Goal: Transaction & Acquisition: Purchase product/service

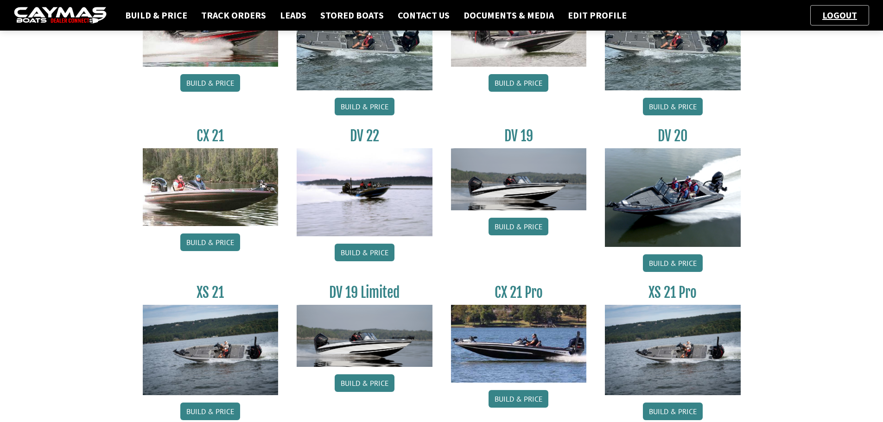
scroll to position [695, 0]
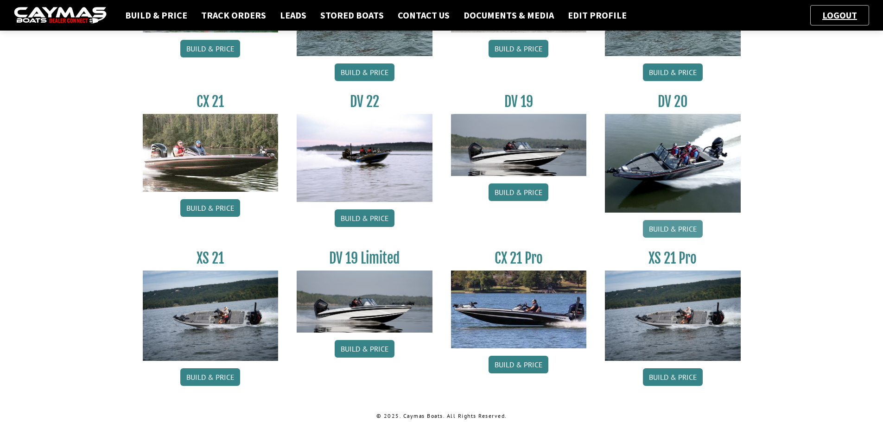
click at [662, 224] on link "Build & Price" at bounding box center [673, 229] width 60 height 18
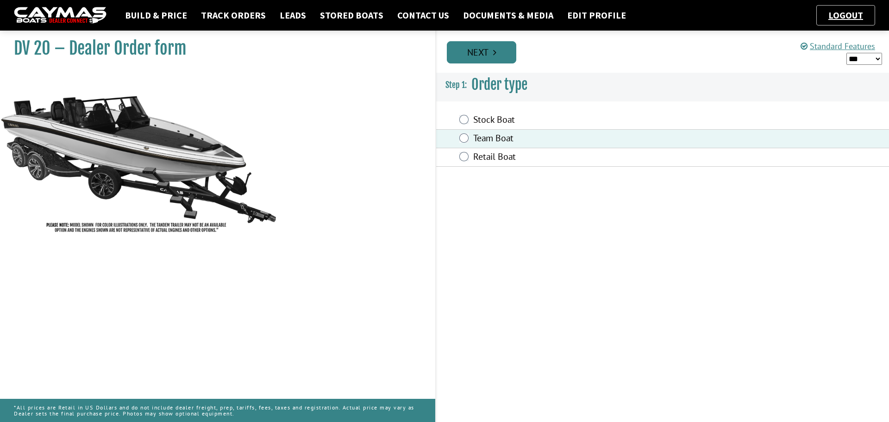
click at [488, 50] on link "Next" at bounding box center [481, 52] width 69 height 22
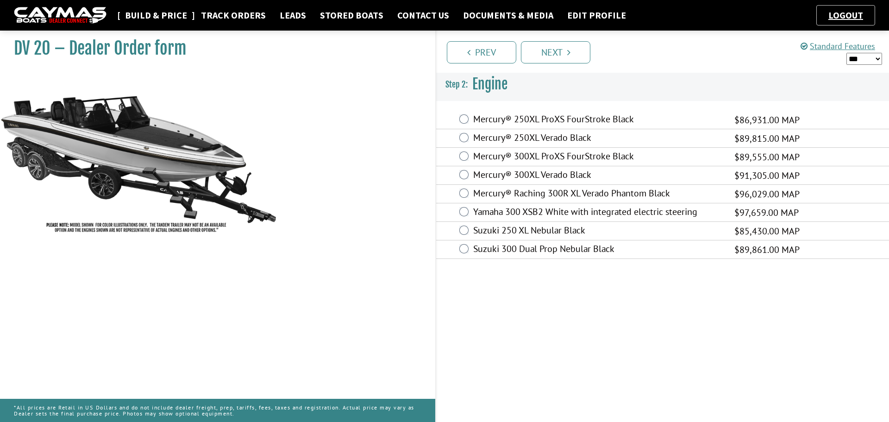
click at [143, 10] on link "Build & Price" at bounding box center [155, 15] width 71 height 12
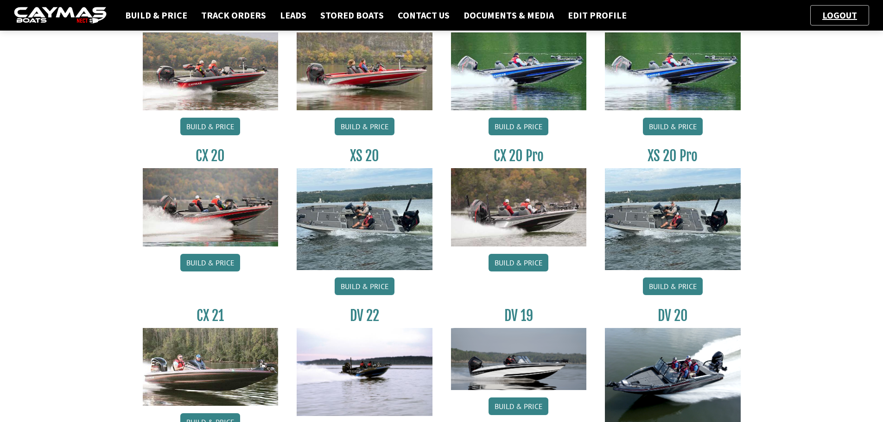
scroll to position [278, 0]
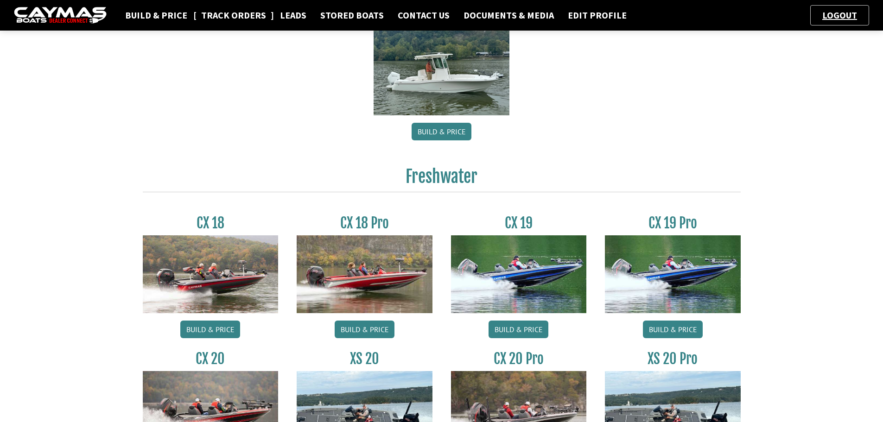
click at [230, 19] on link "Track Orders" at bounding box center [233, 15] width 74 height 12
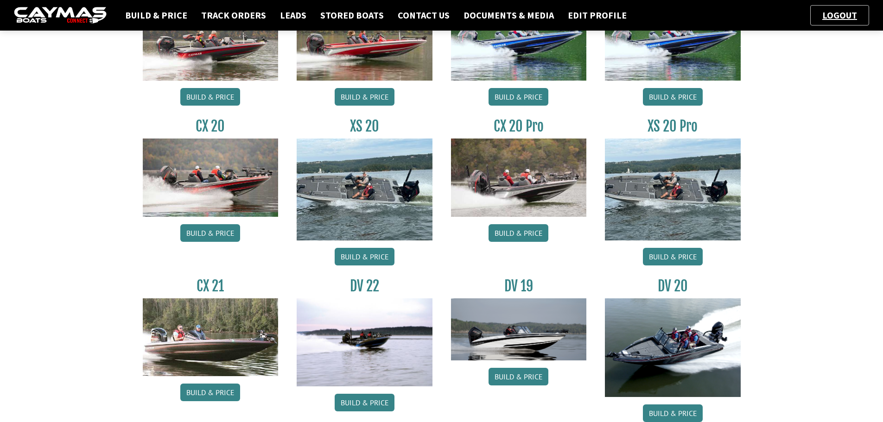
scroll to position [695, 0]
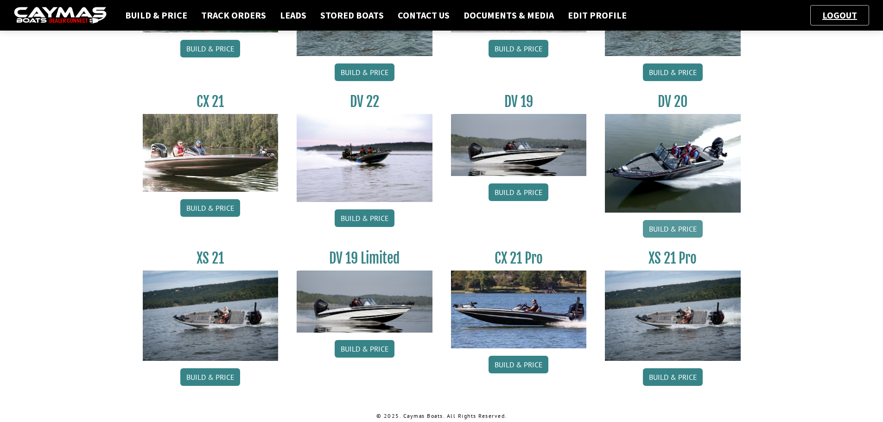
click at [661, 224] on link "Build & Price" at bounding box center [673, 229] width 60 height 18
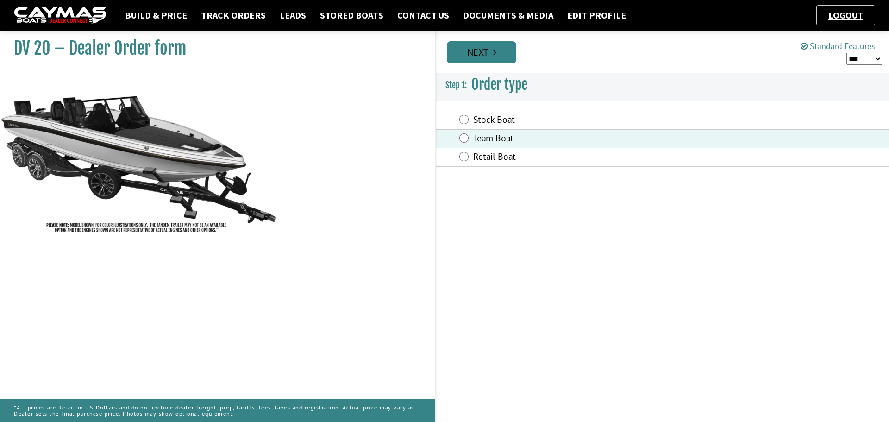
click at [489, 60] on link "Next" at bounding box center [481, 52] width 69 height 22
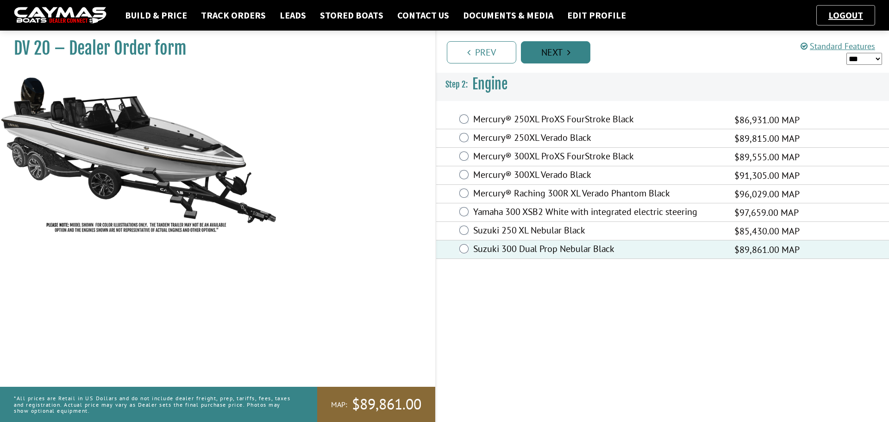
click at [580, 44] on link "Next" at bounding box center [555, 52] width 69 height 22
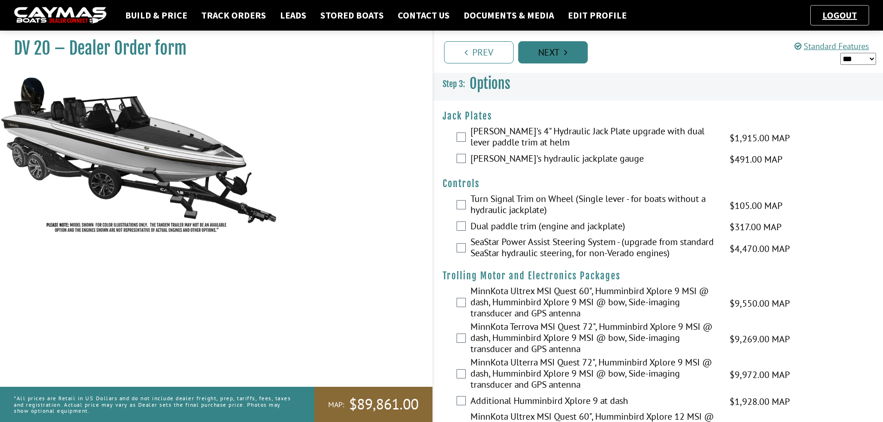
click at [553, 50] on link "Next" at bounding box center [552, 52] width 69 height 22
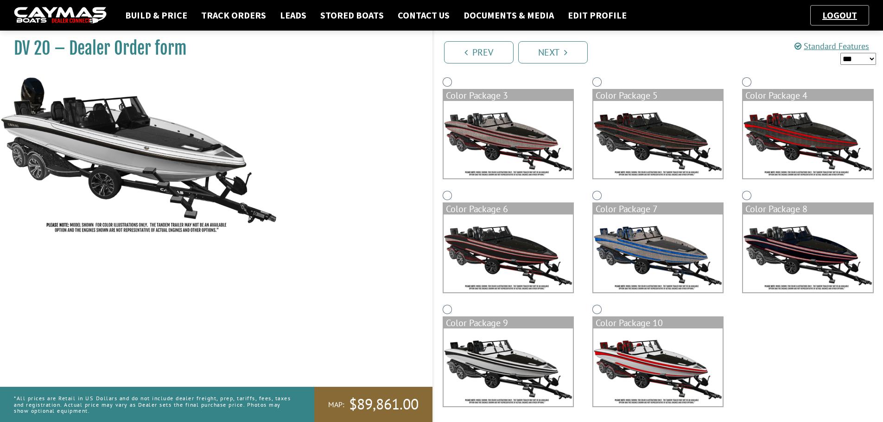
scroll to position [195, 0]
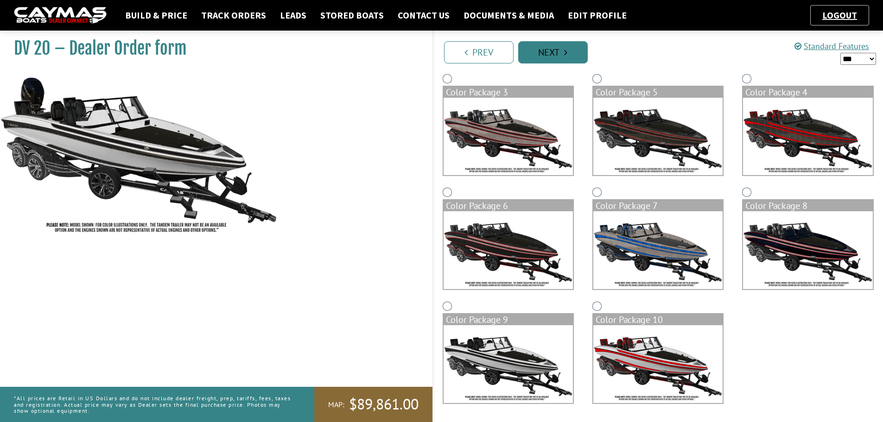
click at [571, 56] on link "Next" at bounding box center [552, 52] width 69 height 22
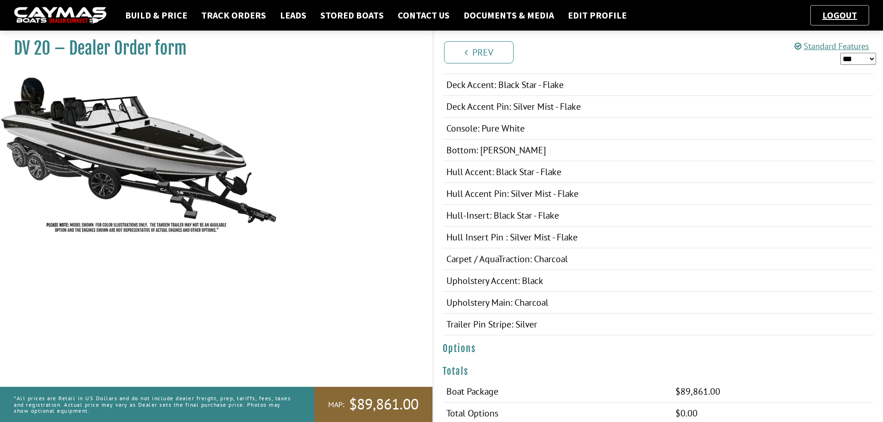
scroll to position [278, 0]
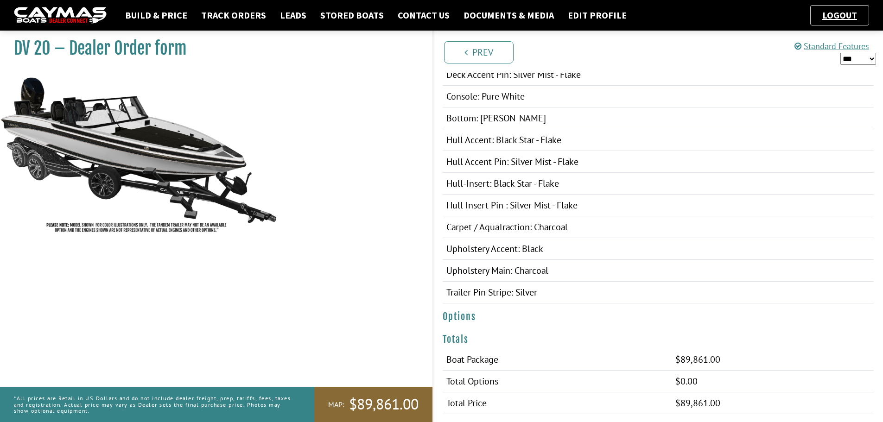
click at [869, 54] on select "*** ****** ******" at bounding box center [858, 59] width 36 height 12
select select "*"
click at [840, 53] on select "*** ****** ******" at bounding box center [858, 59] width 36 height 12
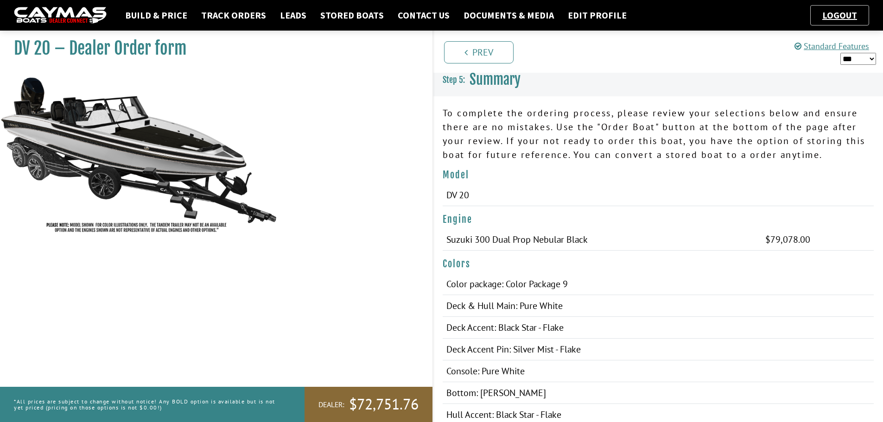
scroll to position [0, 0]
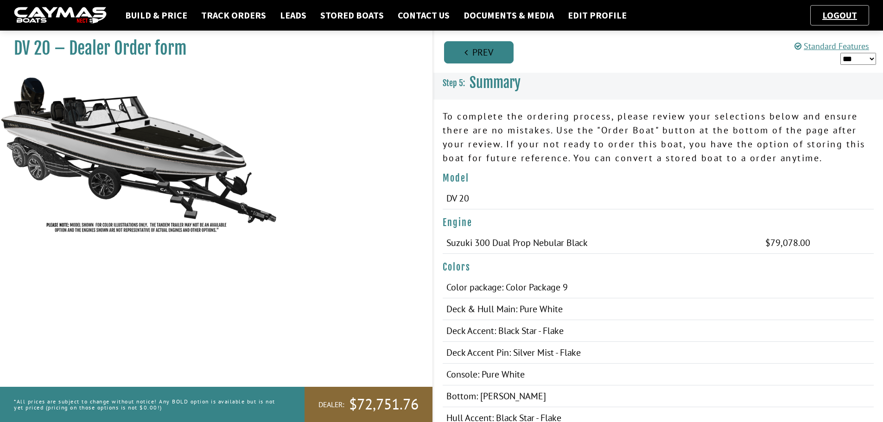
click at [500, 55] on link "Prev" at bounding box center [478, 52] width 69 height 22
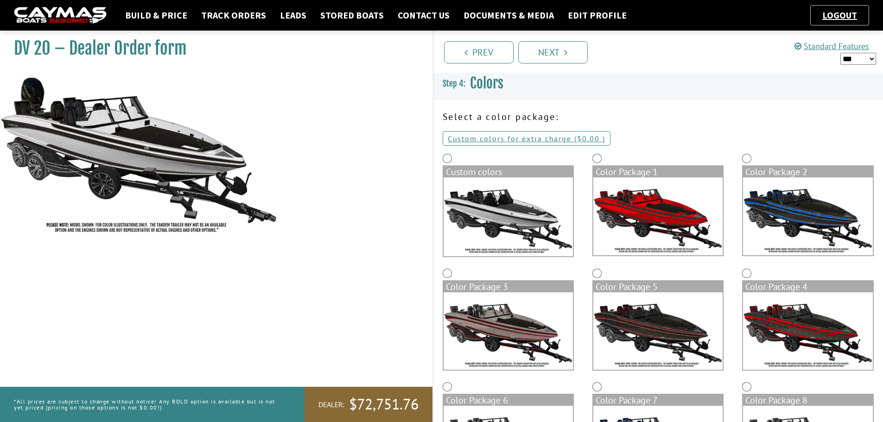
click at [441, 155] on div "Custom colors" at bounding box center [508, 208] width 150 height 115
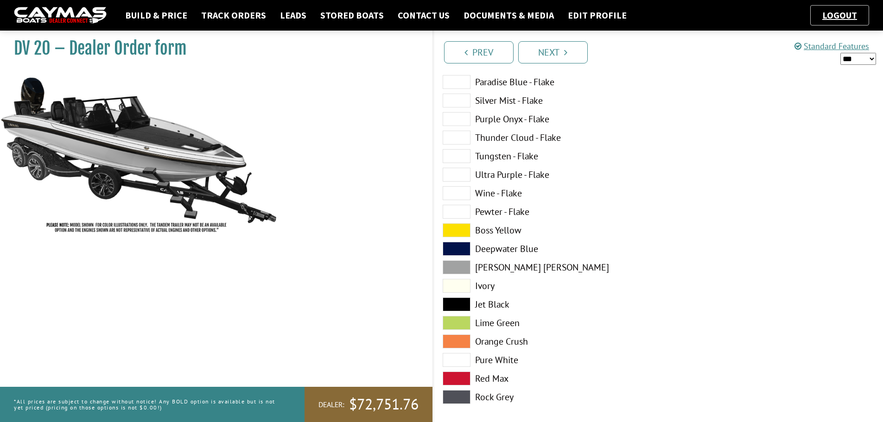
scroll to position [324, 0]
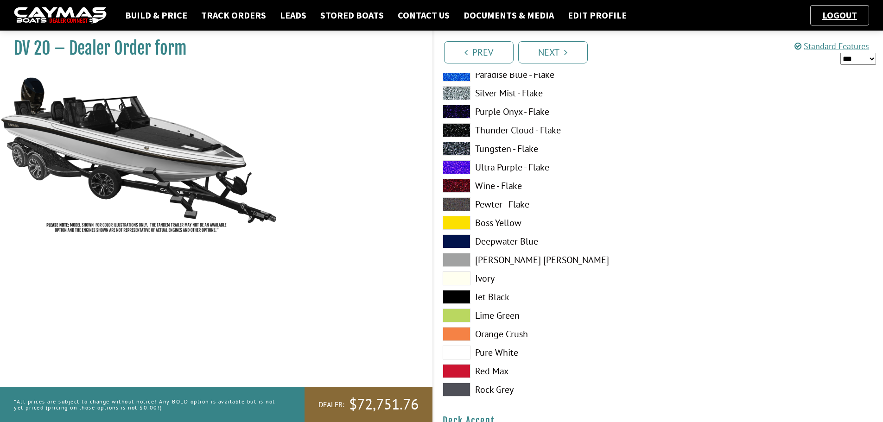
click at [466, 351] on span at bounding box center [456, 353] width 28 height 14
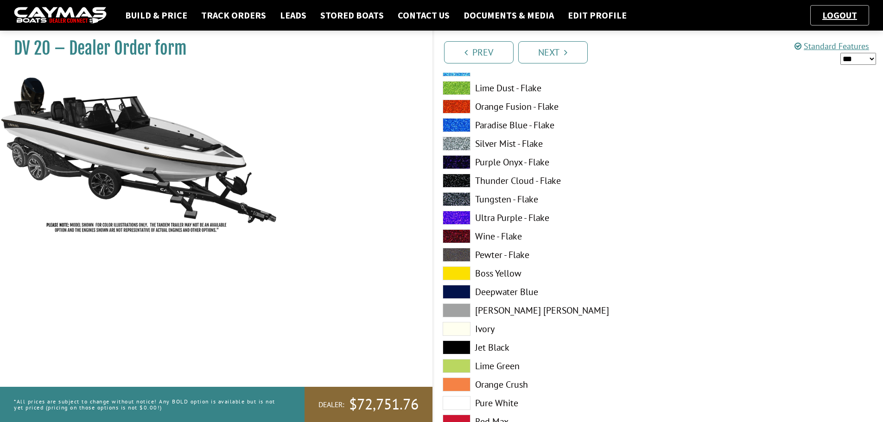
scroll to position [278, 0]
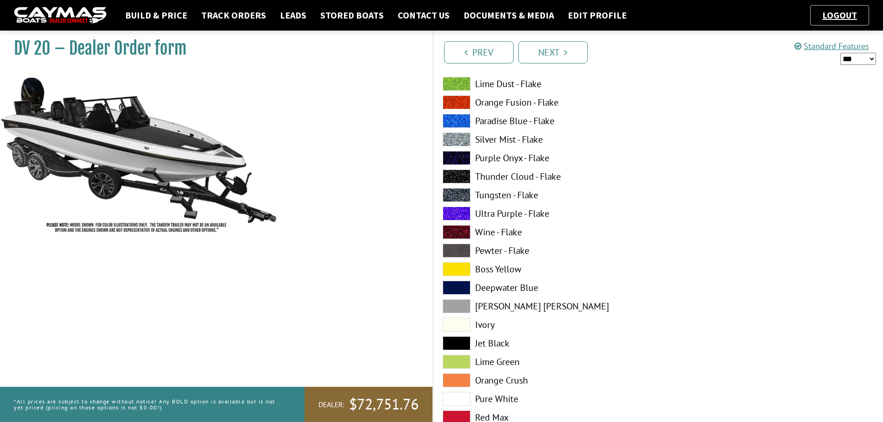
click at [457, 306] on span at bounding box center [456, 306] width 28 height 14
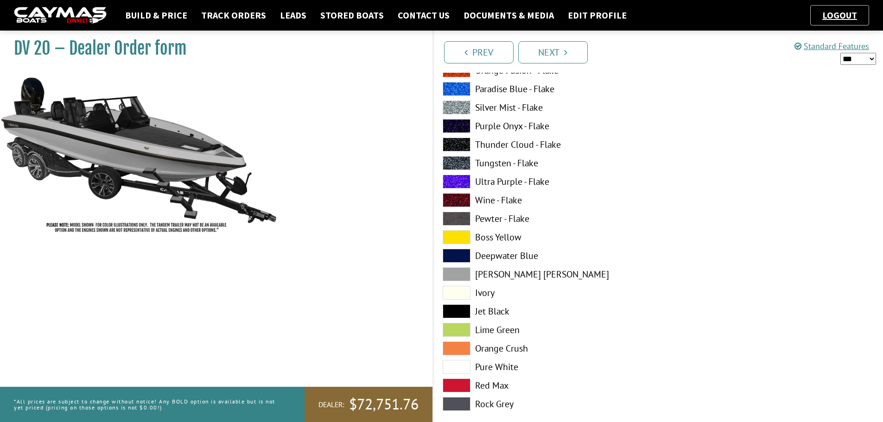
scroll to position [880, 0]
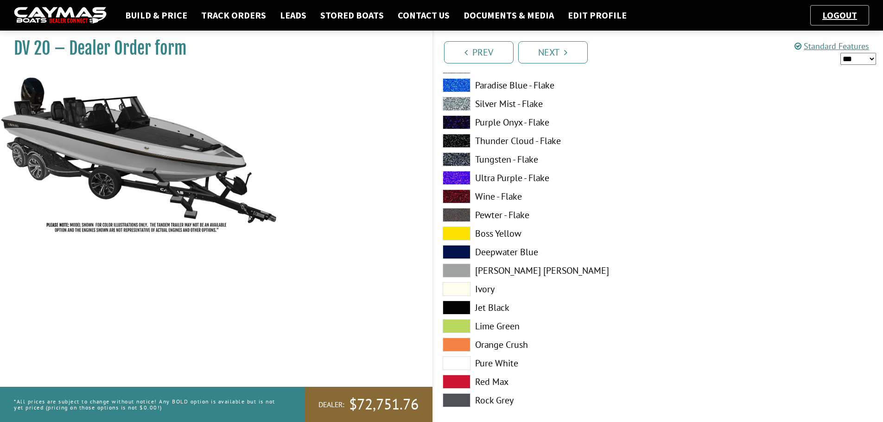
click at [460, 364] on span at bounding box center [456, 363] width 28 height 14
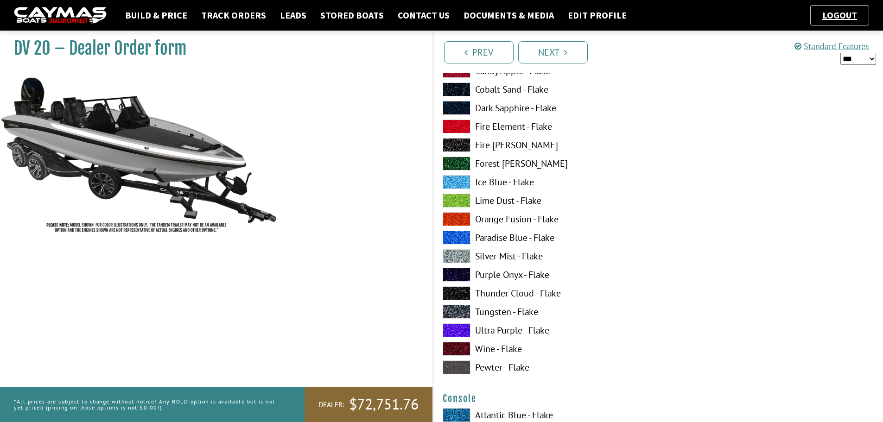
scroll to position [1297, 0]
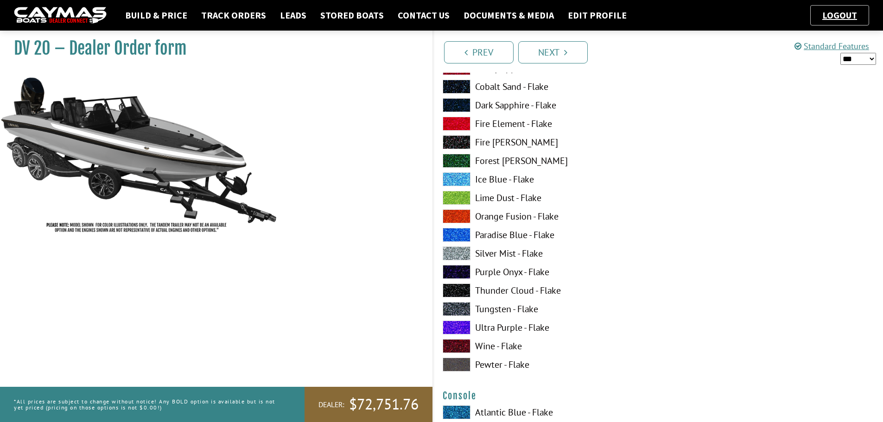
click at [453, 363] on span at bounding box center [456, 365] width 28 height 14
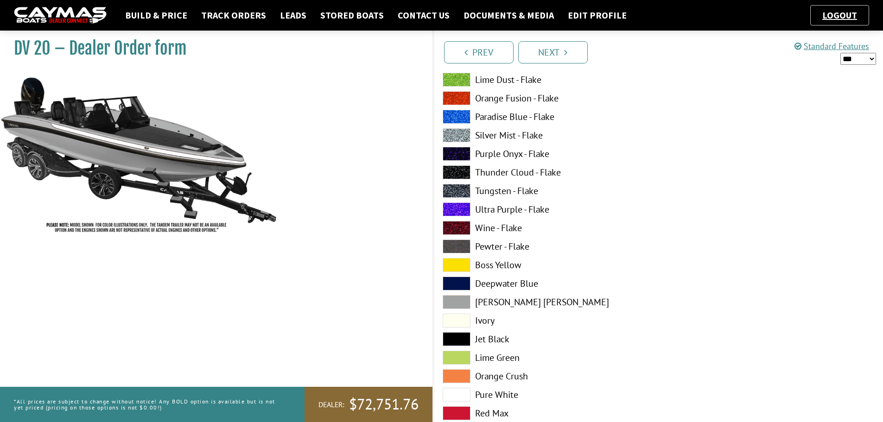
scroll to position [1853, 0]
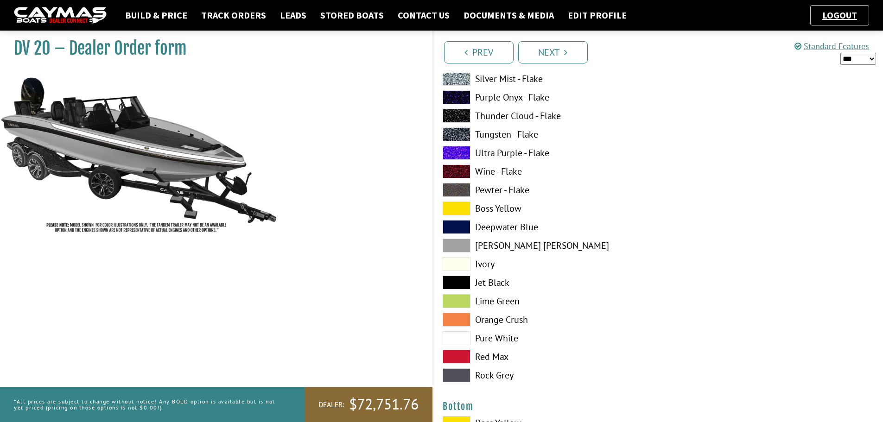
click at [457, 332] on span at bounding box center [456, 338] width 28 height 14
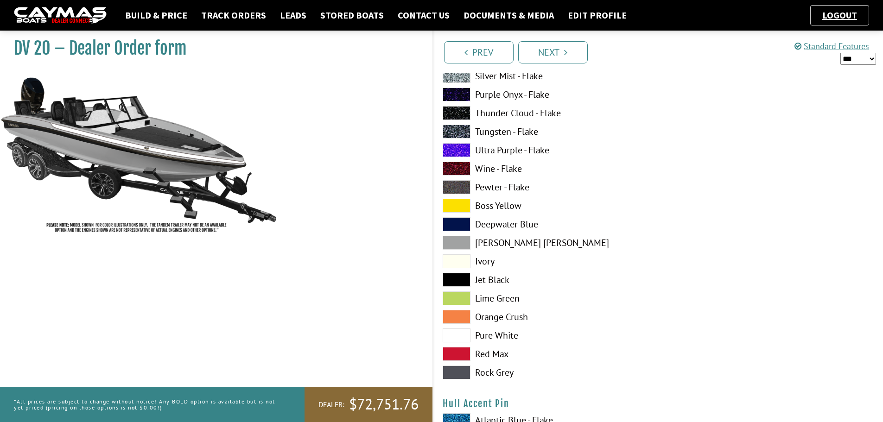
scroll to position [2641, 0]
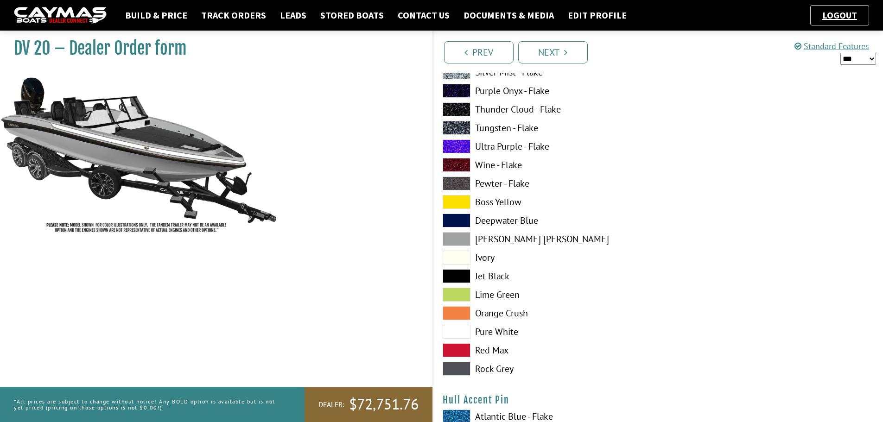
click at [463, 330] on span at bounding box center [456, 332] width 28 height 14
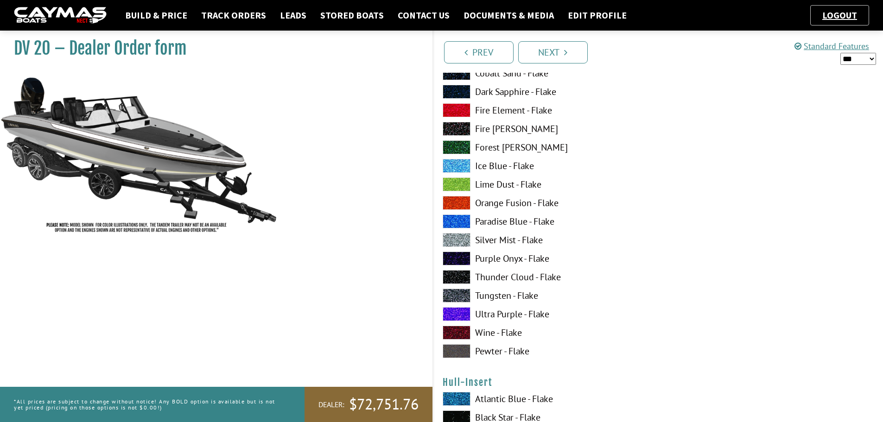
scroll to position [3104, 0]
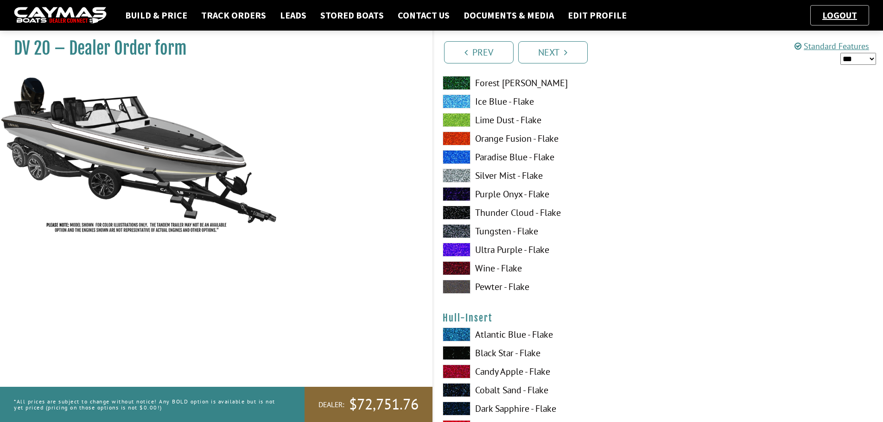
click at [459, 284] on span at bounding box center [456, 287] width 28 height 14
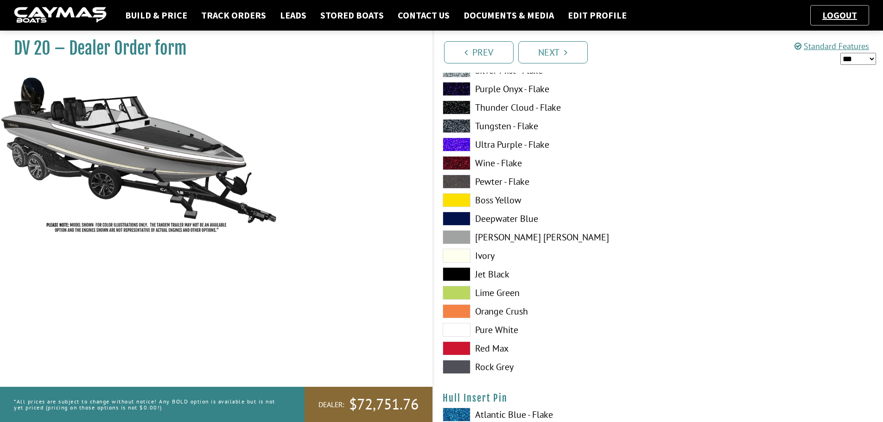
scroll to position [3613, 0]
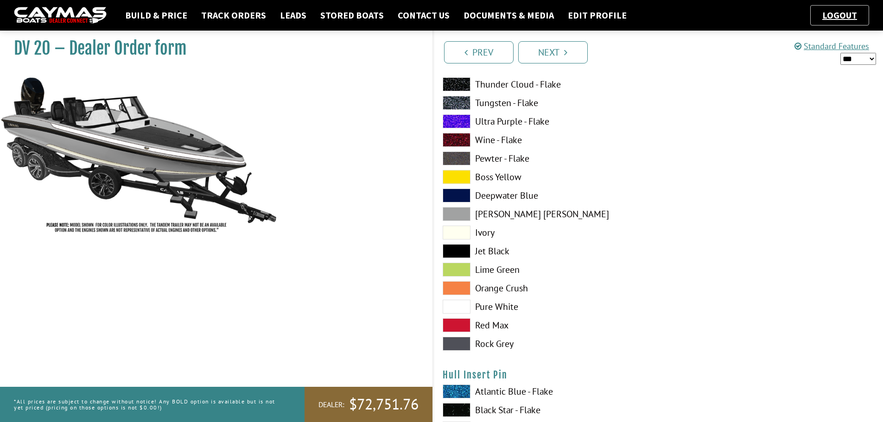
click at [465, 302] on span at bounding box center [456, 307] width 28 height 14
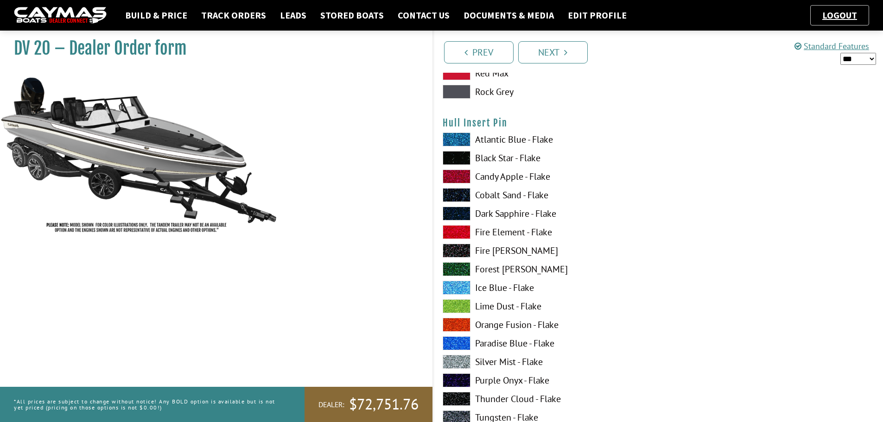
scroll to position [3938, 0]
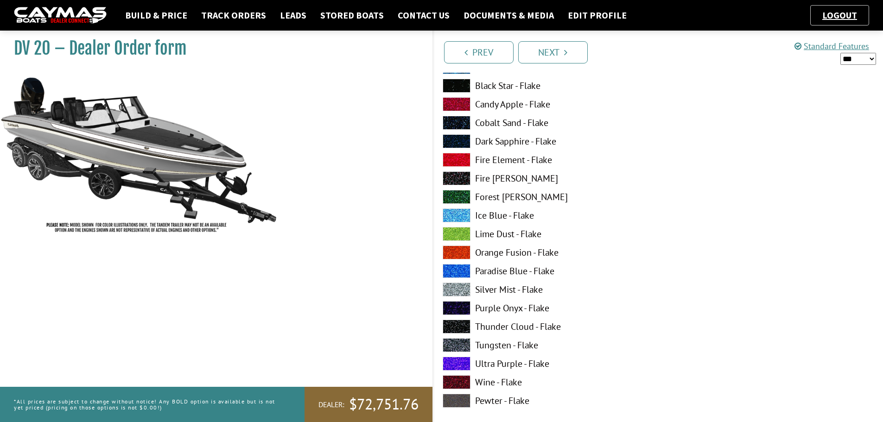
click at [456, 399] on span at bounding box center [456, 401] width 28 height 14
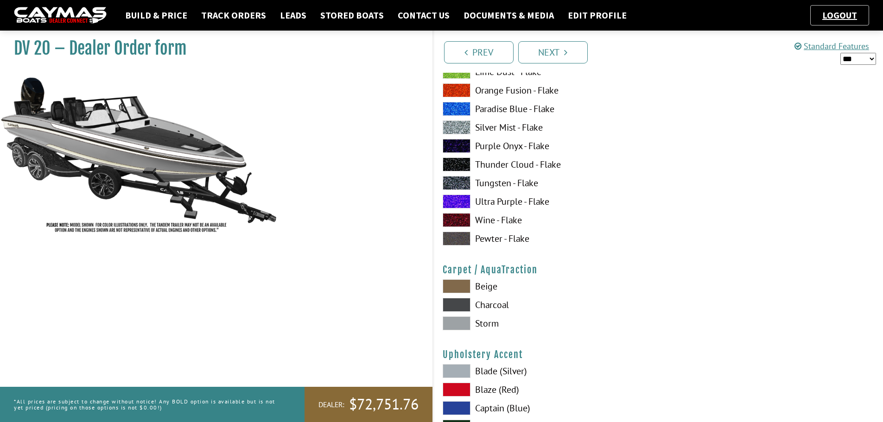
scroll to position [4123, 0]
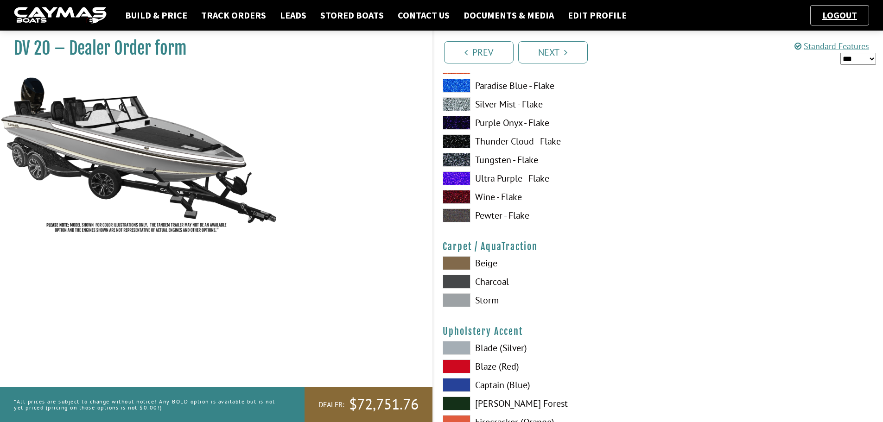
click at [462, 259] on span at bounding box center [456, 263] width 28 height 14
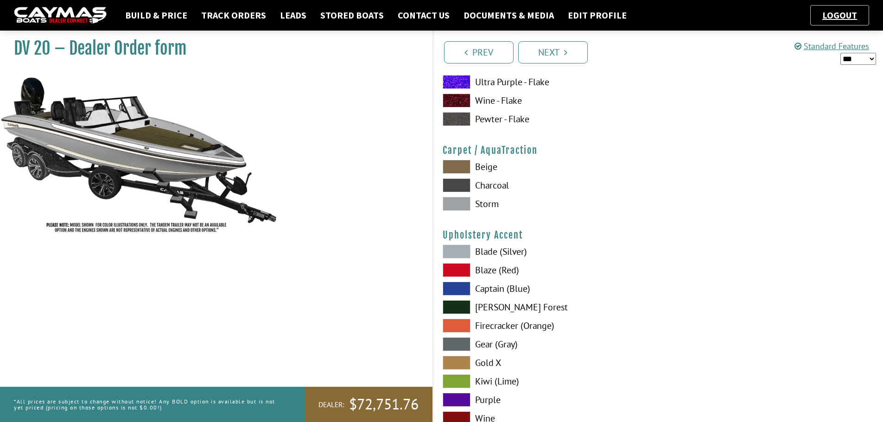
scroll to position [4262, 0]
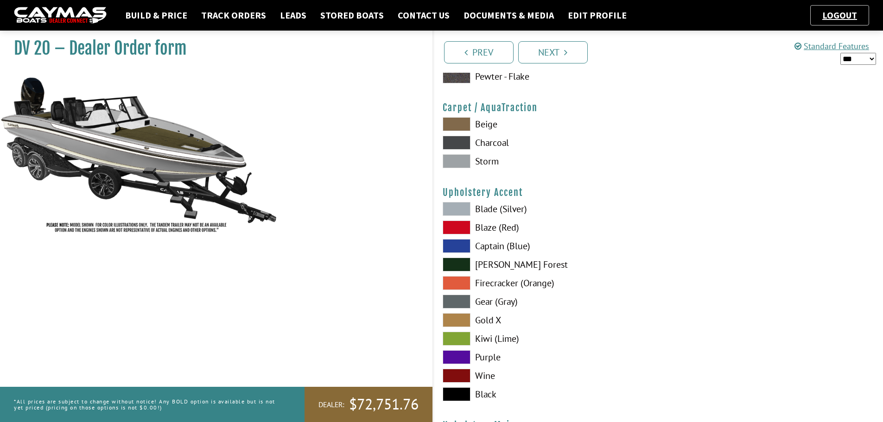
click at [465, 391] on span at bounding box center [456, 394] width 28 height 14
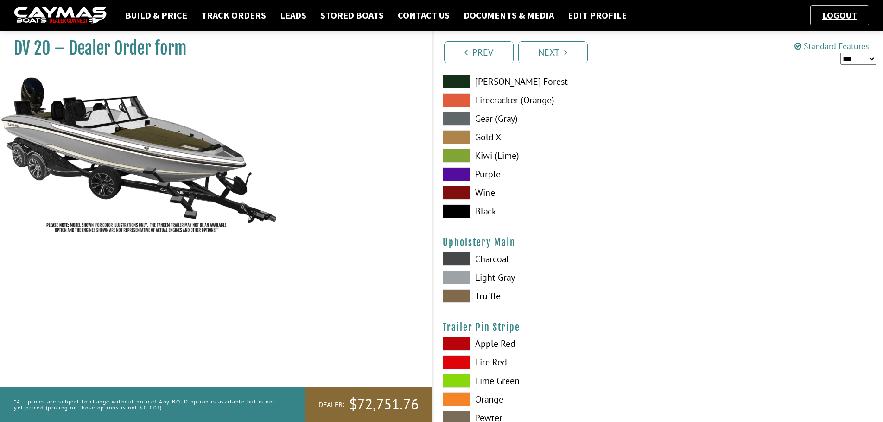
scroll to position [4447, 0]
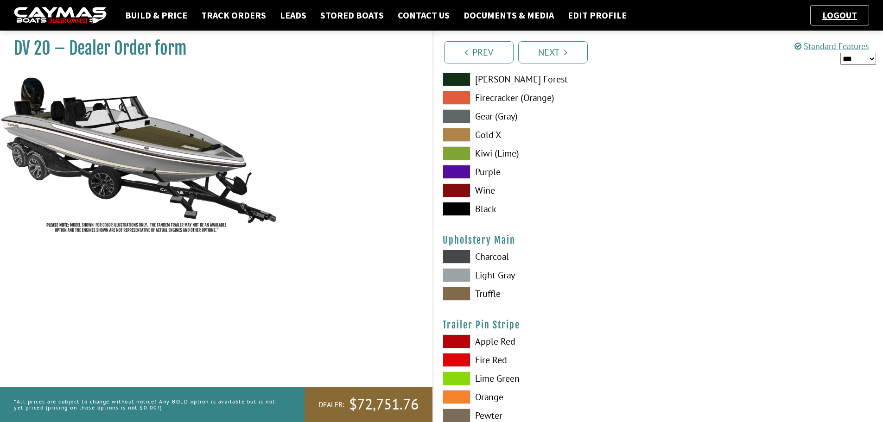
click at [464, 289] on span at bounding box center [456, 294] width 28 height 14
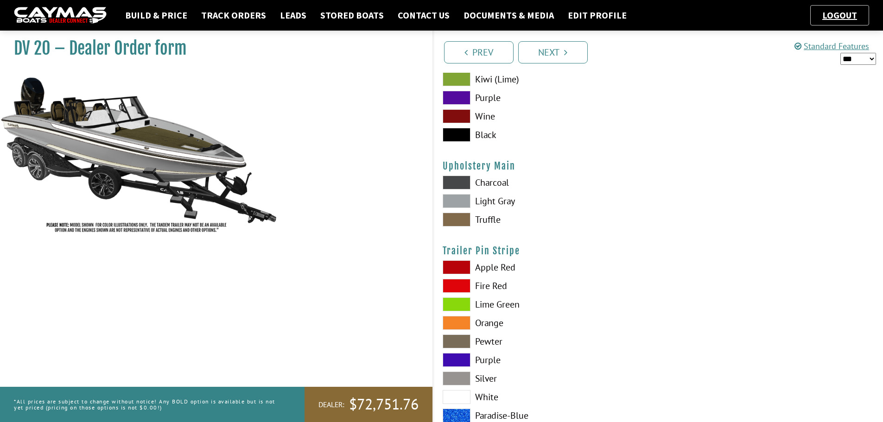
scroll to position [4540, 0]
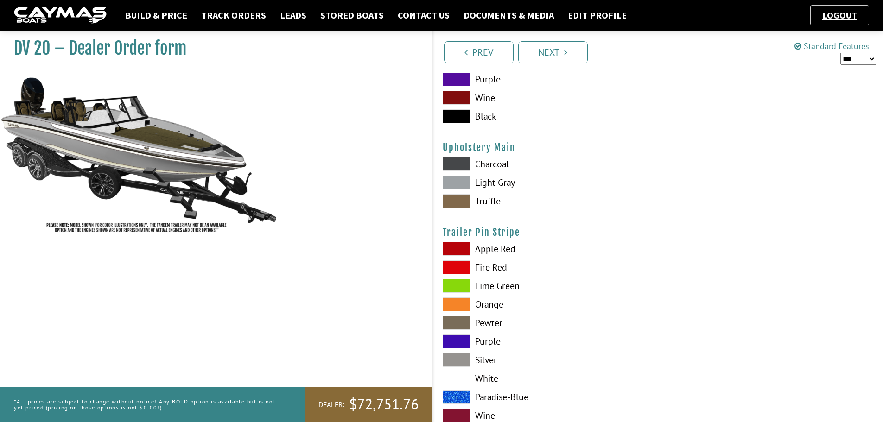
click at [463, 321] on span at bounding box center [456, 323] width 28 height 14
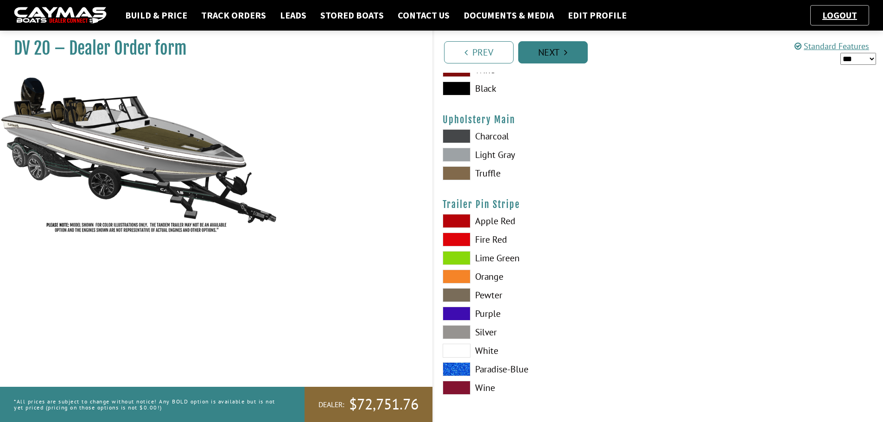
click at [565, 57] on icon "Pagination" at bounding box center [565, 52] width 3 height 9
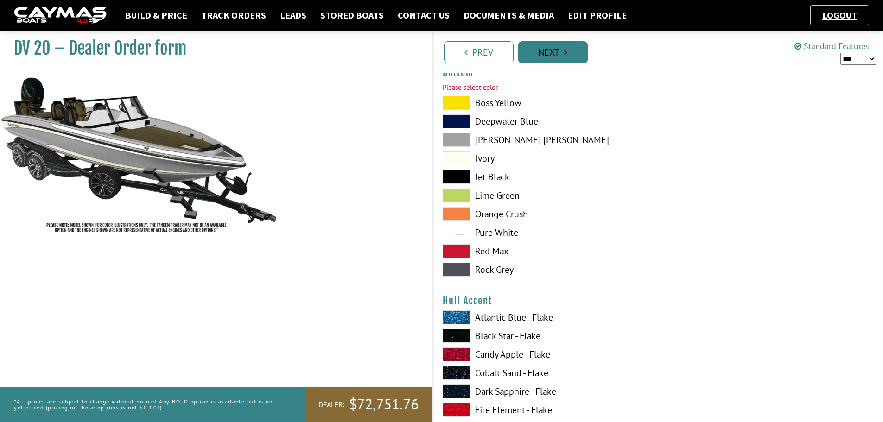
scroll to position [2176, 0]
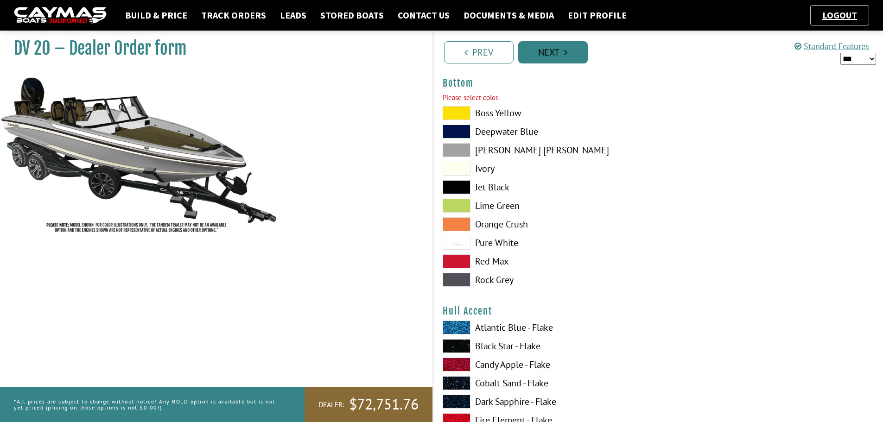
click at [565, 57] on icon "Pagination" at bounding box center [565, 52] width 3 height 9
